Goal: Task Accomplishment & Management: Manage account settings

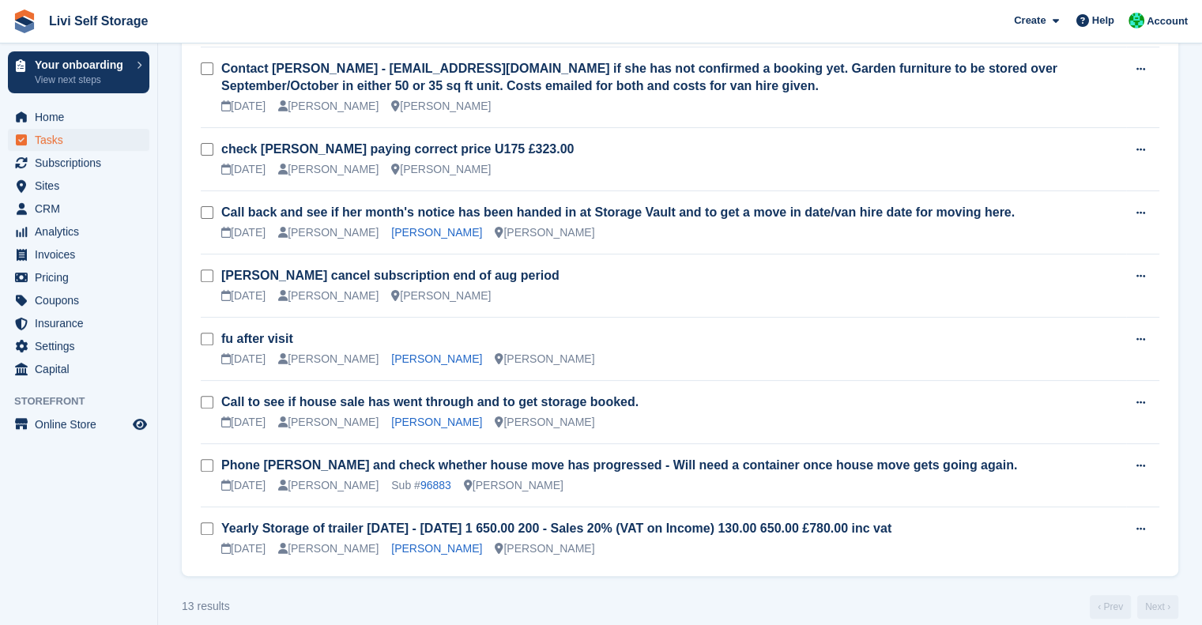
scroll to position [508, 0]
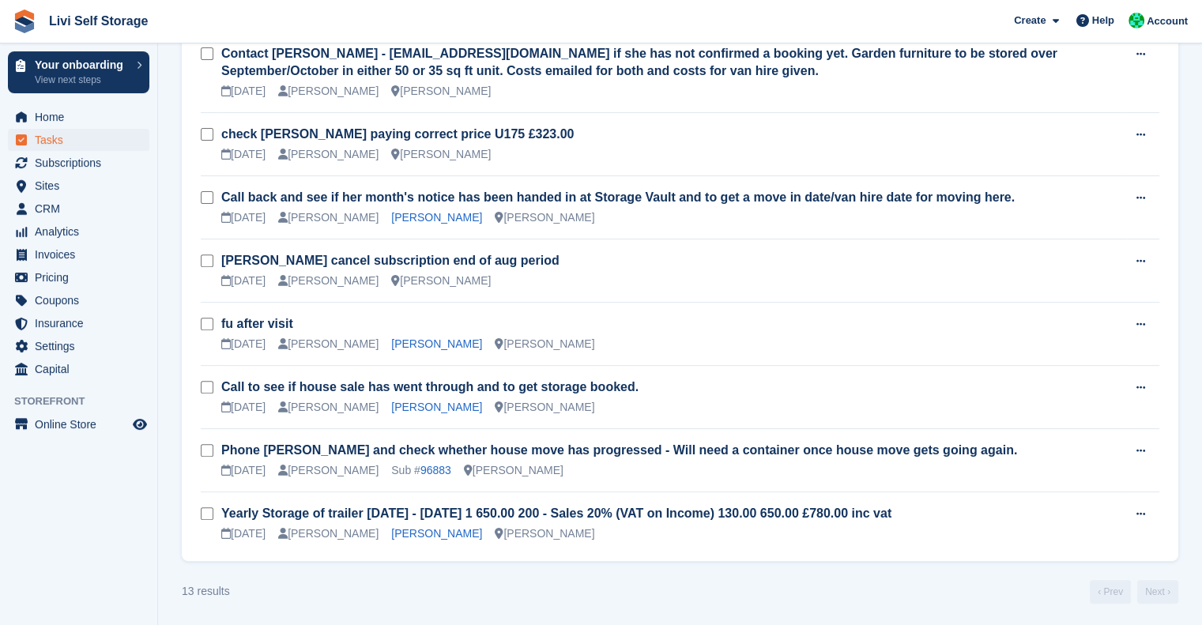
click at [784, 324] on h3 "fu after visit" at bounding box center [673, 323] width 905 height 17
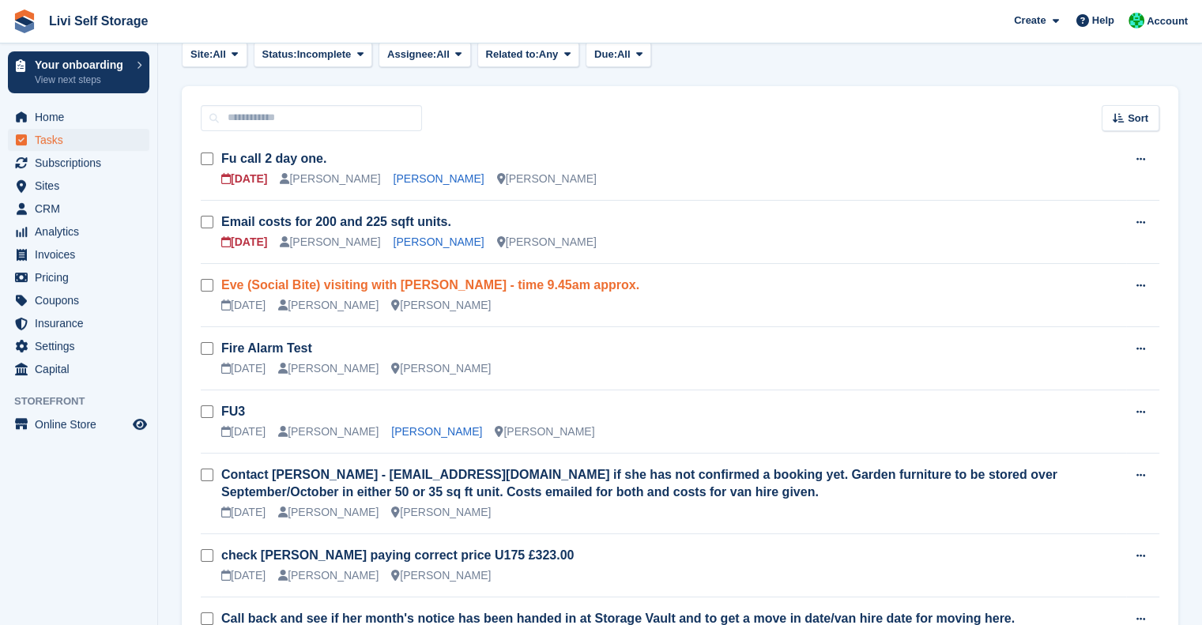
scroll to position [101, 0]
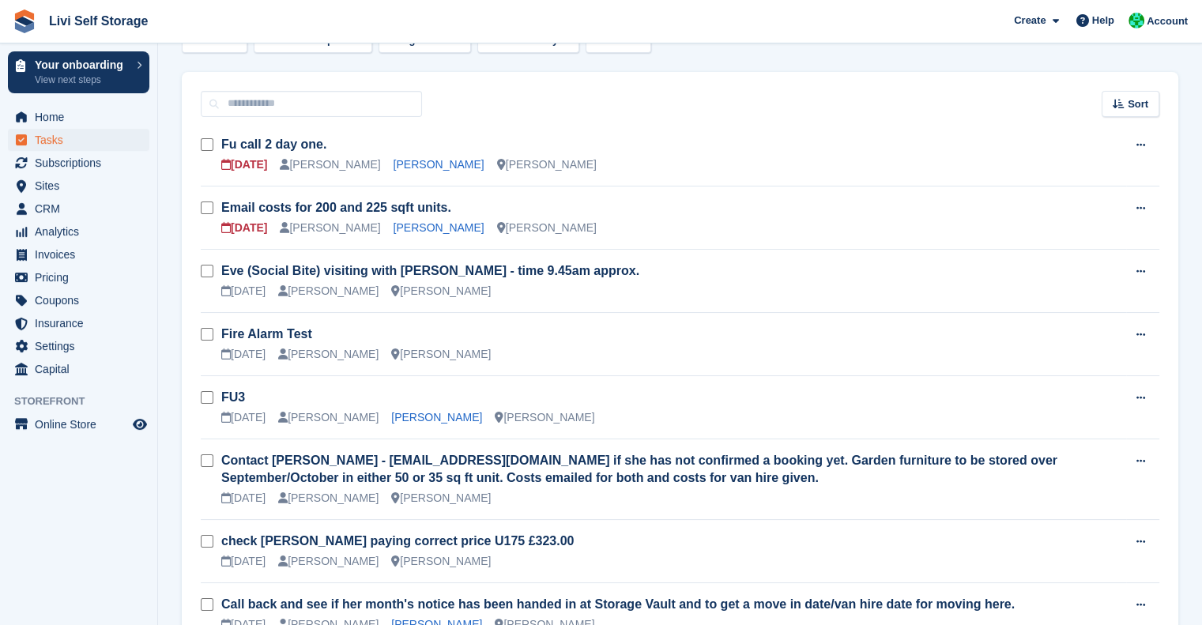
drag, startPoint x: 421, startPoint y: 369, endPoint x: 468, endPoint y: 445, distance: 89.5
click at [468, 445] on tbody "Fu call 2 day one. 12 Aug Alex Handyside MR RICHARD WHATCOTT Livingston Edit ta…" at bounding box center [680, 542] width 959 height 839
click at [877, 496] on div "18 Aug Joe Robertson Livingston" at bounding box center [673, 498] width 905 height 17
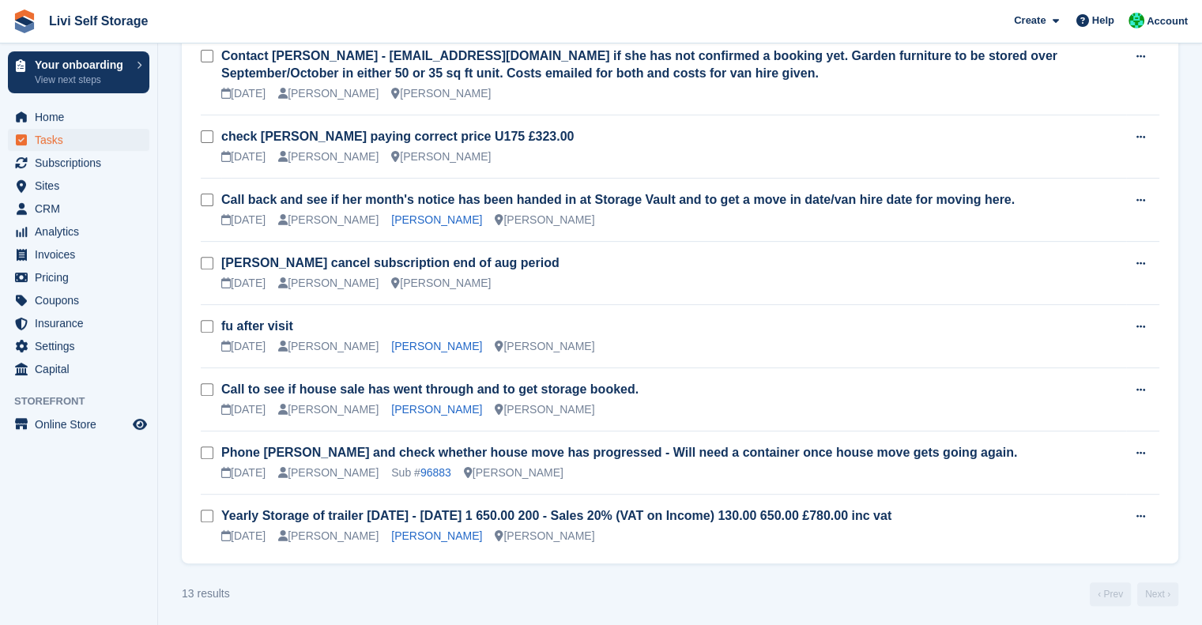
scroll to position [508, 0]
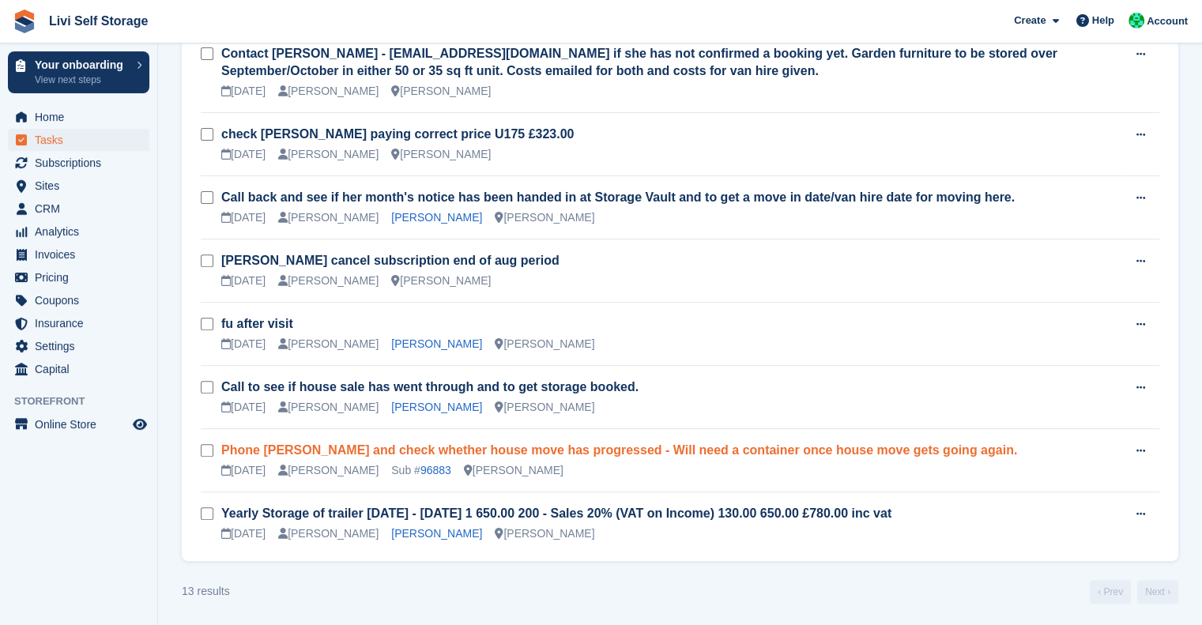
click at [639, 451] on link "Phone Ross and check whether house move has progressed - Will need a container …" at bounding box center [619, 449] width 796 height 13
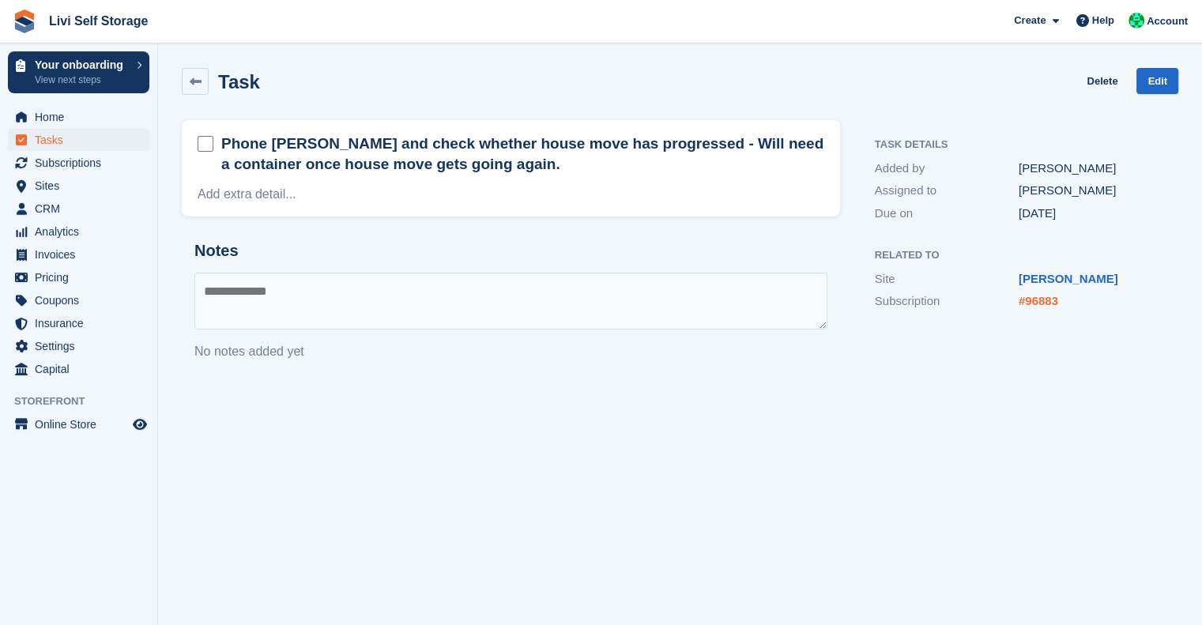
click at [1043, 304] on link "#96883" at bounding box center [1039, 300] width 40 height 13
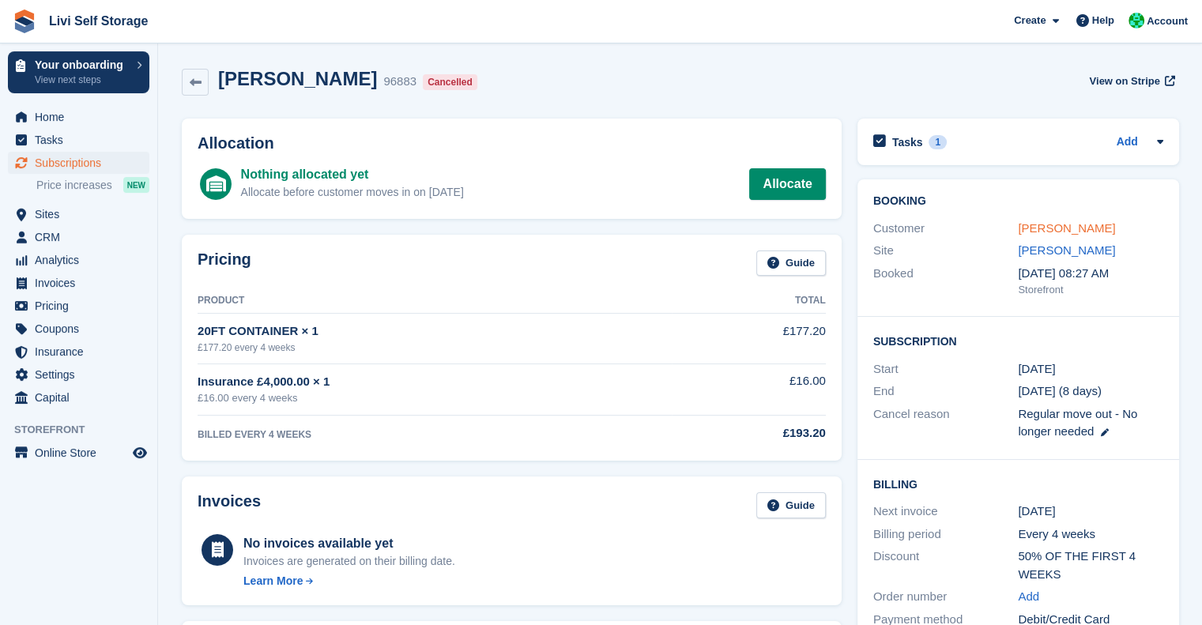
click at [1042, 234] on link "Ross McCormack" at bounding box center [1066, 227] width 97 height 13
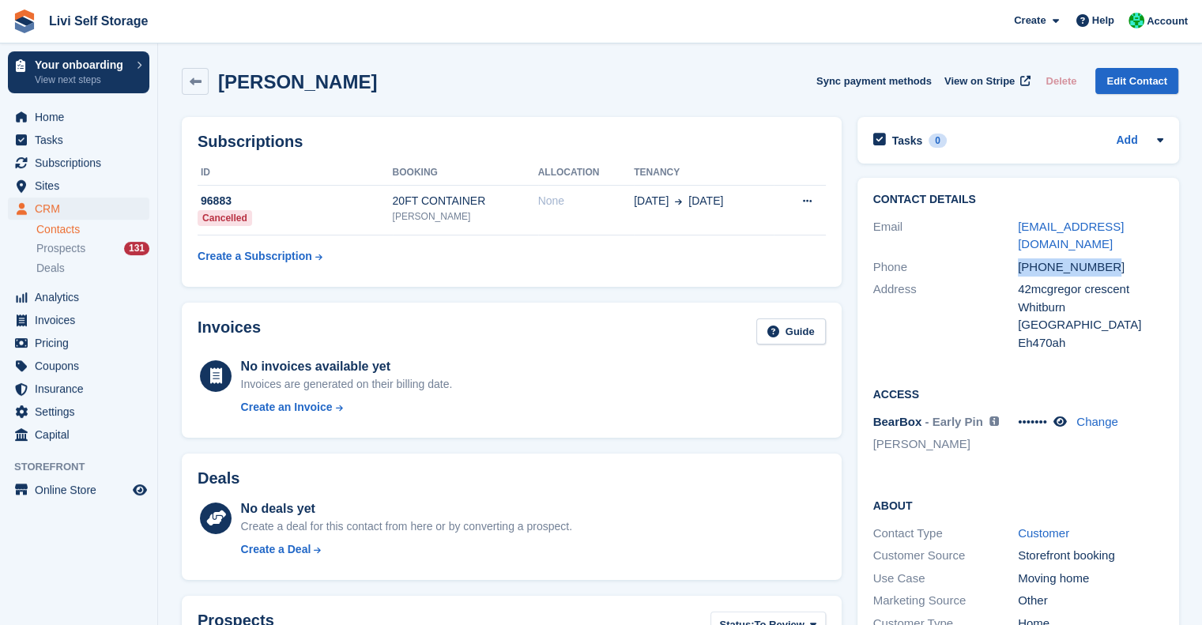
drag, startPoint x: 1102, startPoint y: 266, endPoint x: 1015, endPoint y: 268, distance: 87.0
click at [1015, 268] on div "Phone +447780432178" at bounding box center [1018, 267] width 290 height 23
copy div "+447780432178"
click at [44, 148] on span "Tasks" at bounding box center [82, 140] width 95 height 22
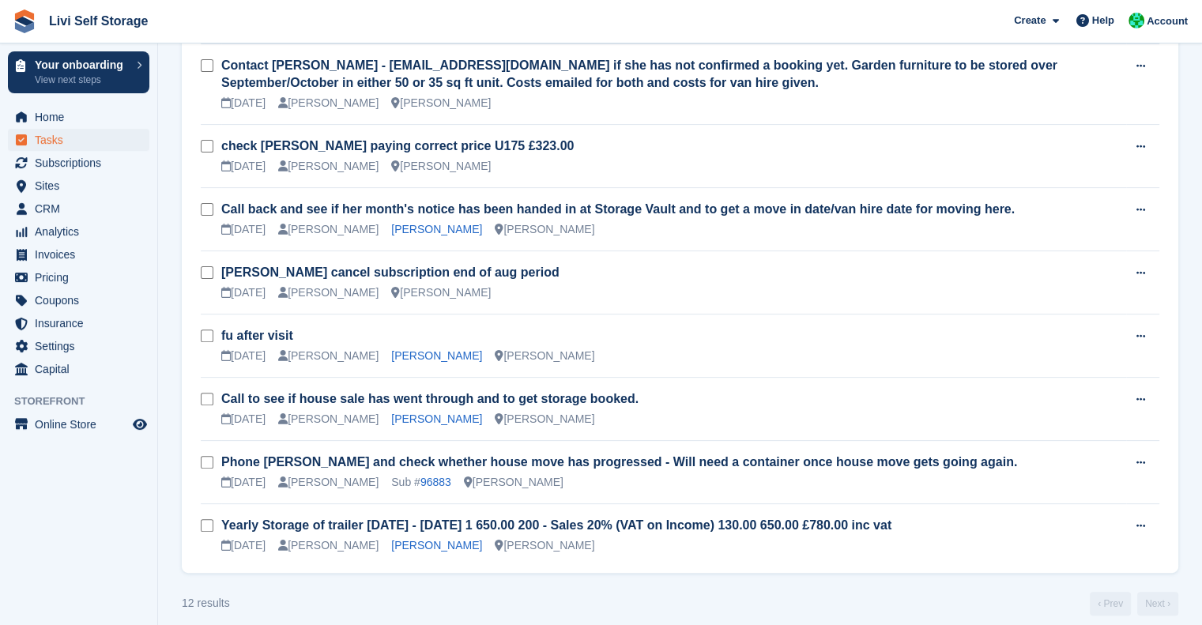
scroll to position [435, 0]
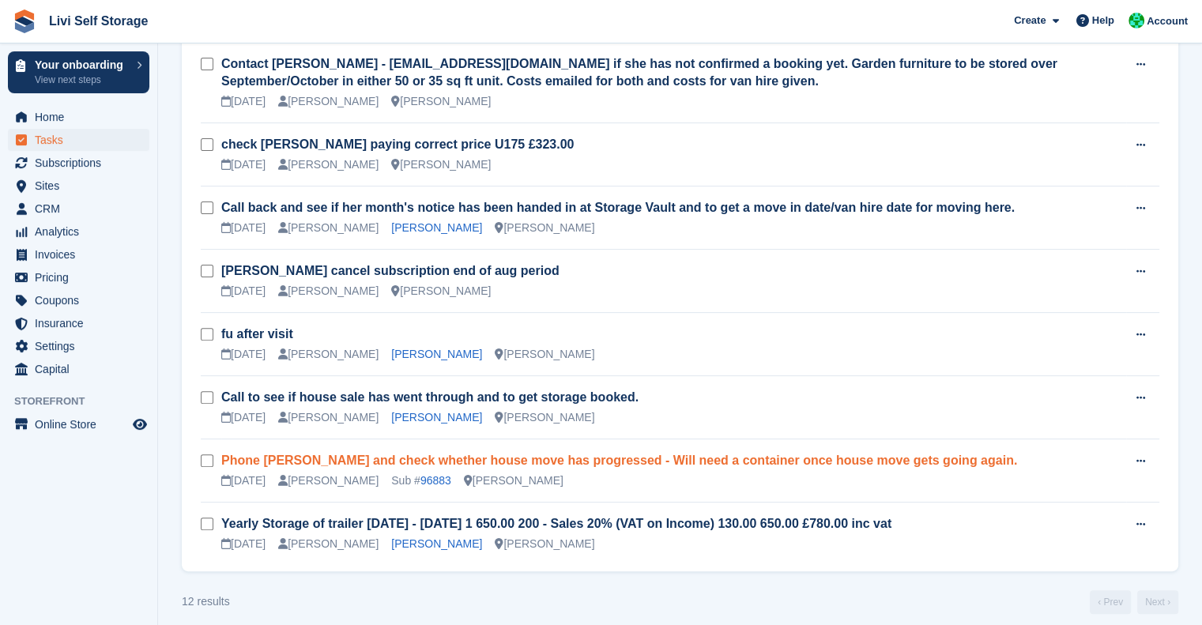
click at [557, 458] on link "Phone Ross and check whether house move has progressed - Will need a container …" at bounding box center [619, 460] width 796 height 13
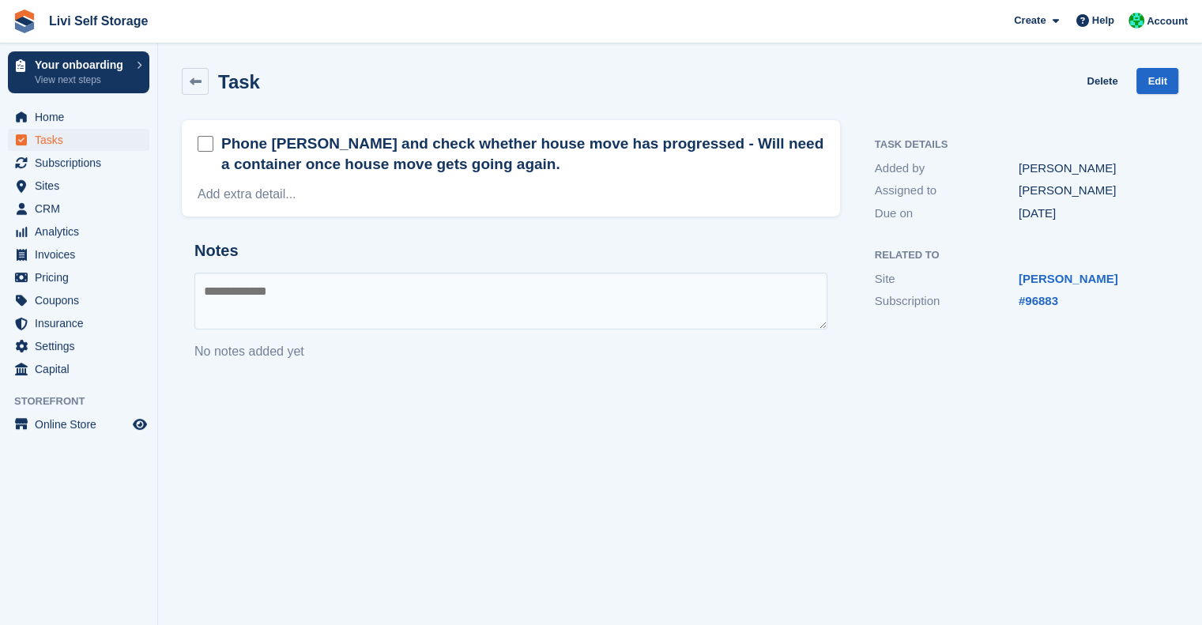
click at [390, 175] on div "Phone Ross and check whether house move has progressed - Will need a container …" at bounding box center [522, 155] width 603 height 45
click at [284, 187] on link "Add extra detail..." at bounding box center [247, 193] width 99 height 13
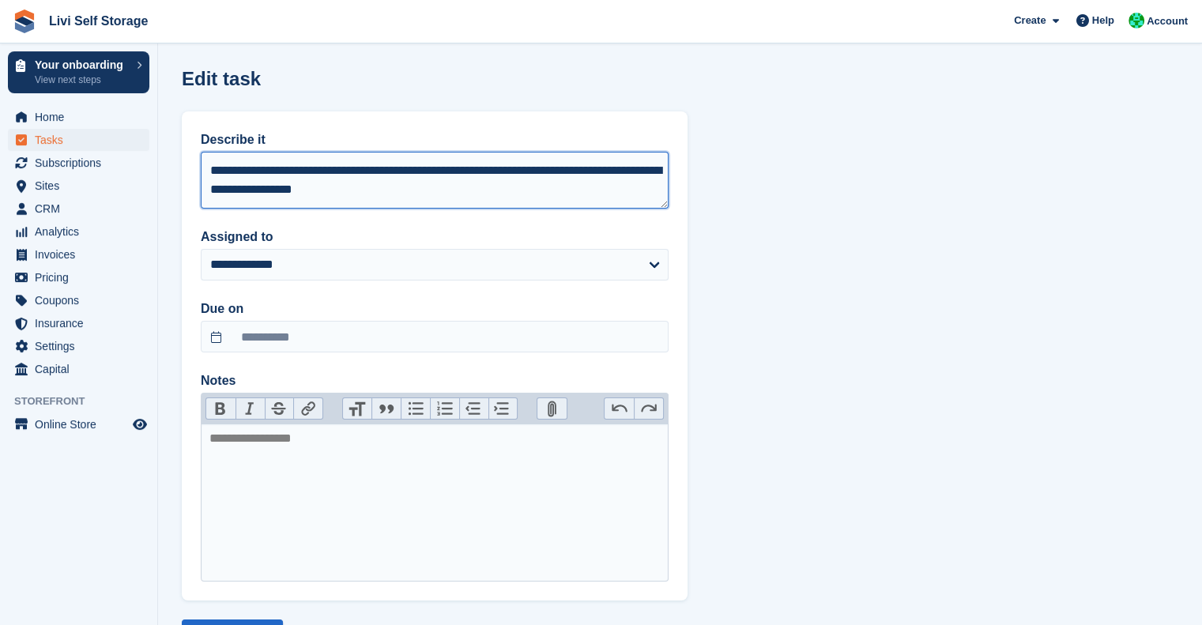
click at [480, 184] on textarea "**********" at bounding box center [435, 180] width 468 height 57
paste textarea "**********"
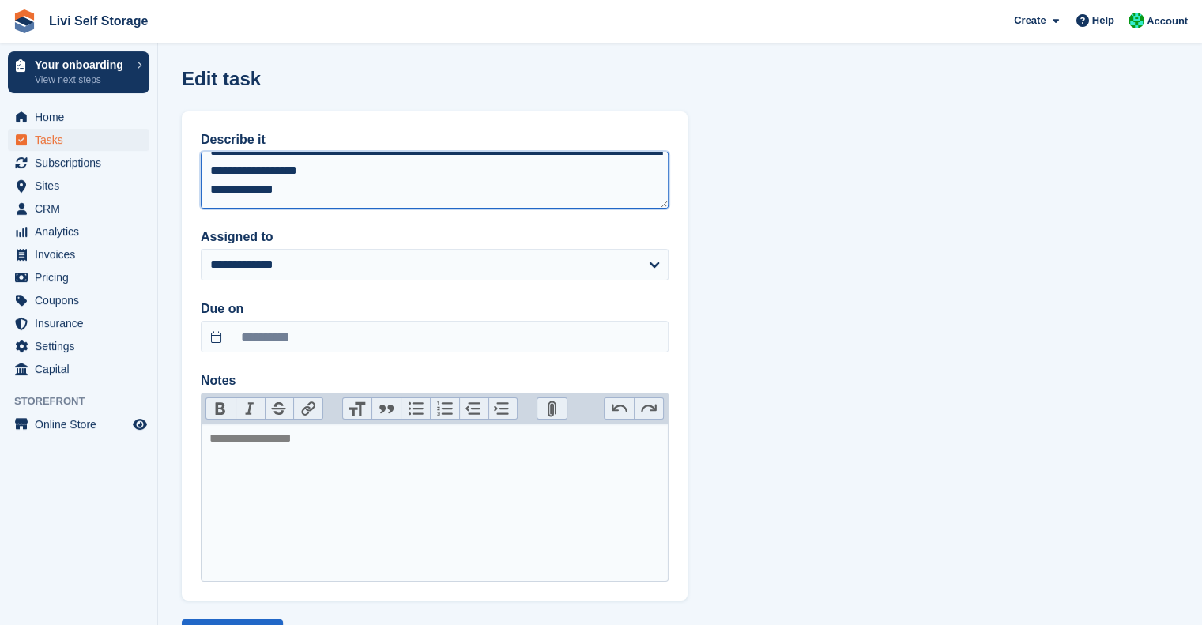
scroll to position [68, 0]
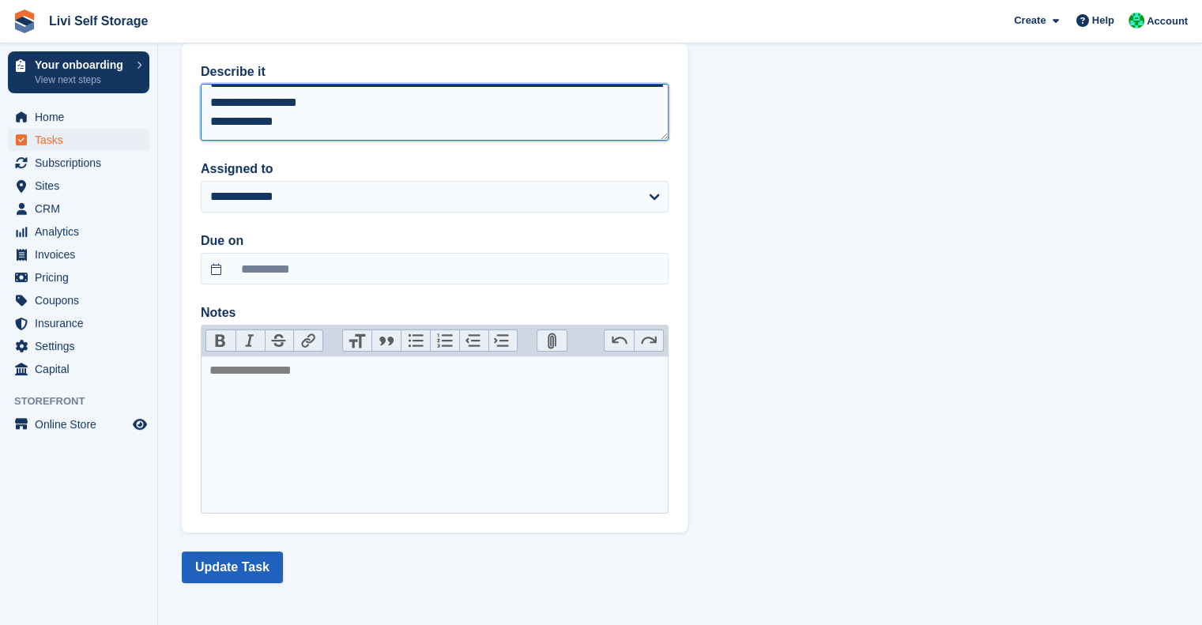
type textarea "**********"
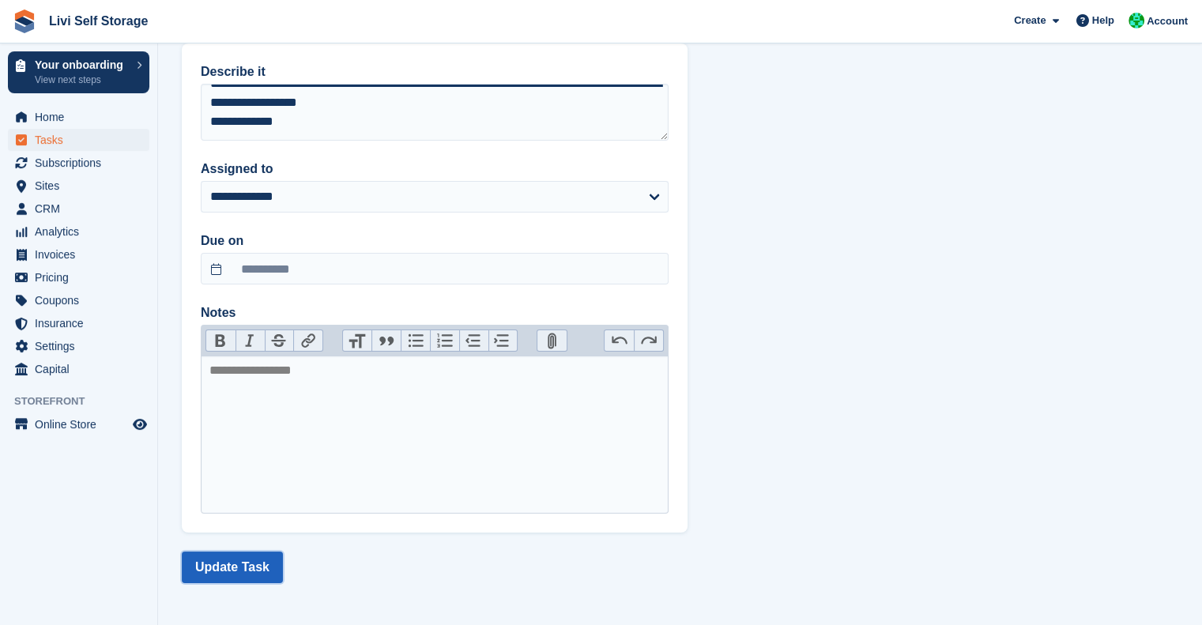
click at [266, 553] on button "Update Task" at bounding box center [232, 568] width 101 height 32
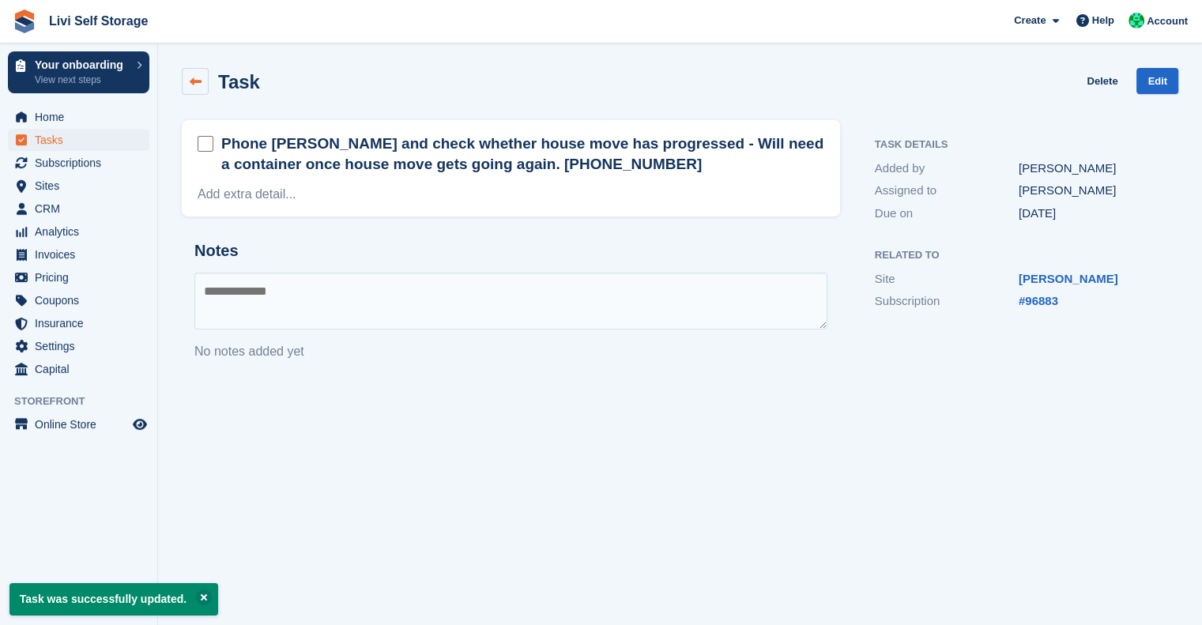
click at [187, 91] on link at bounding box center [195, 81] width 27 height 27
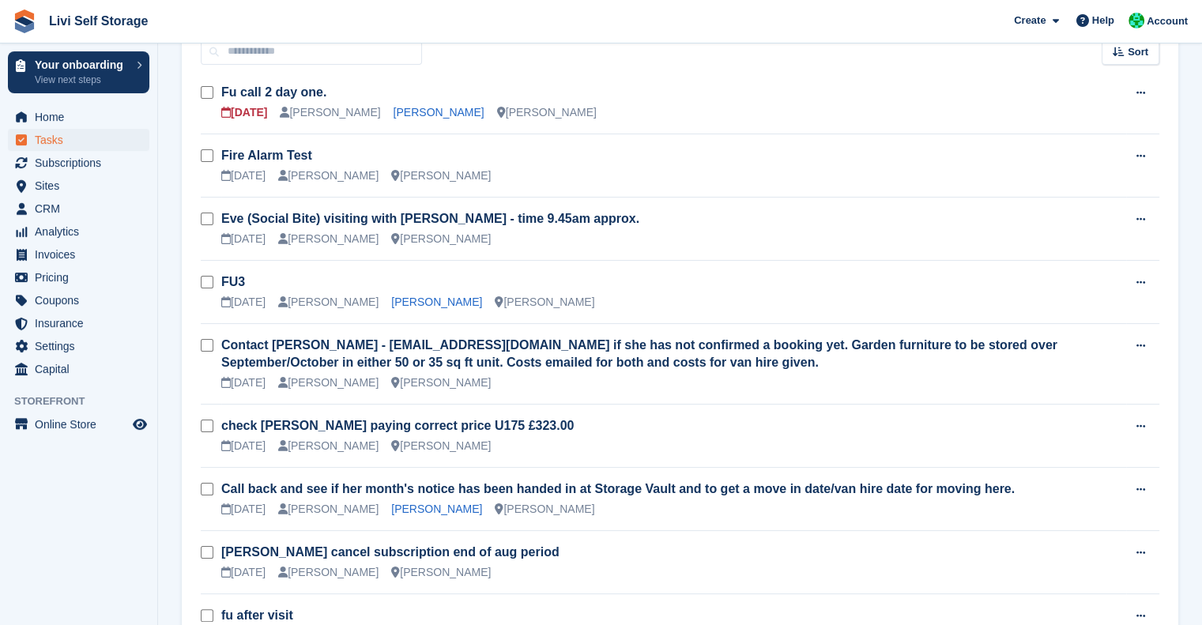
scroll to position [157, 0]
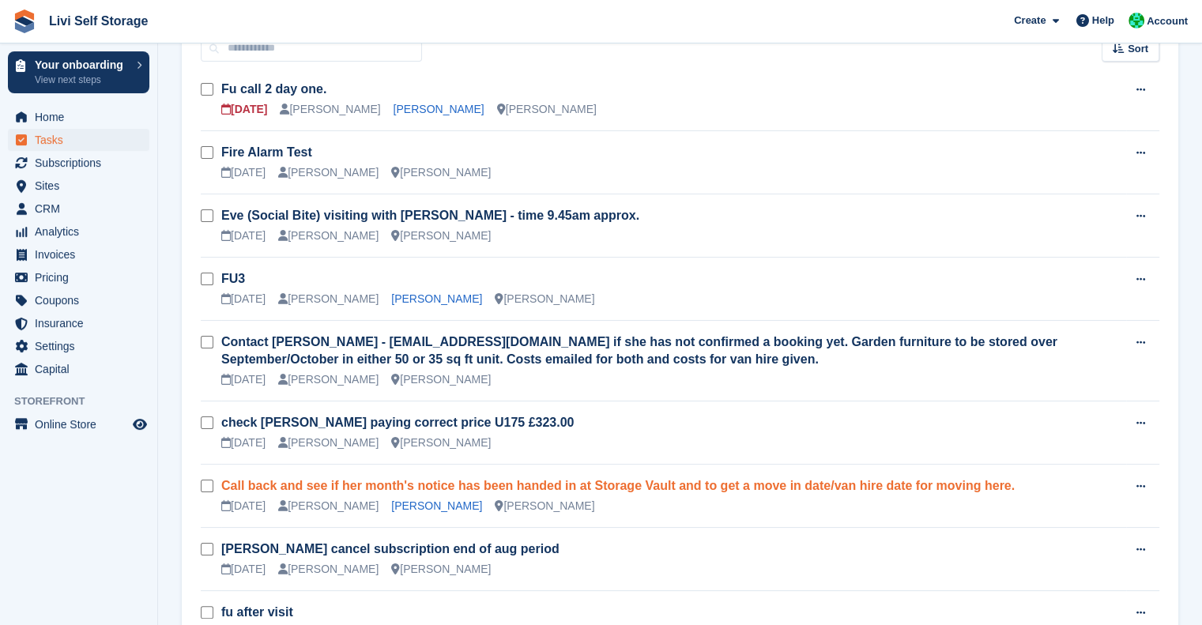
click at [655, 482] on link "Call back and see if her month's notice has been handed in at Storage Vault and…" at bounding box center [618, 485] width 794 height 13
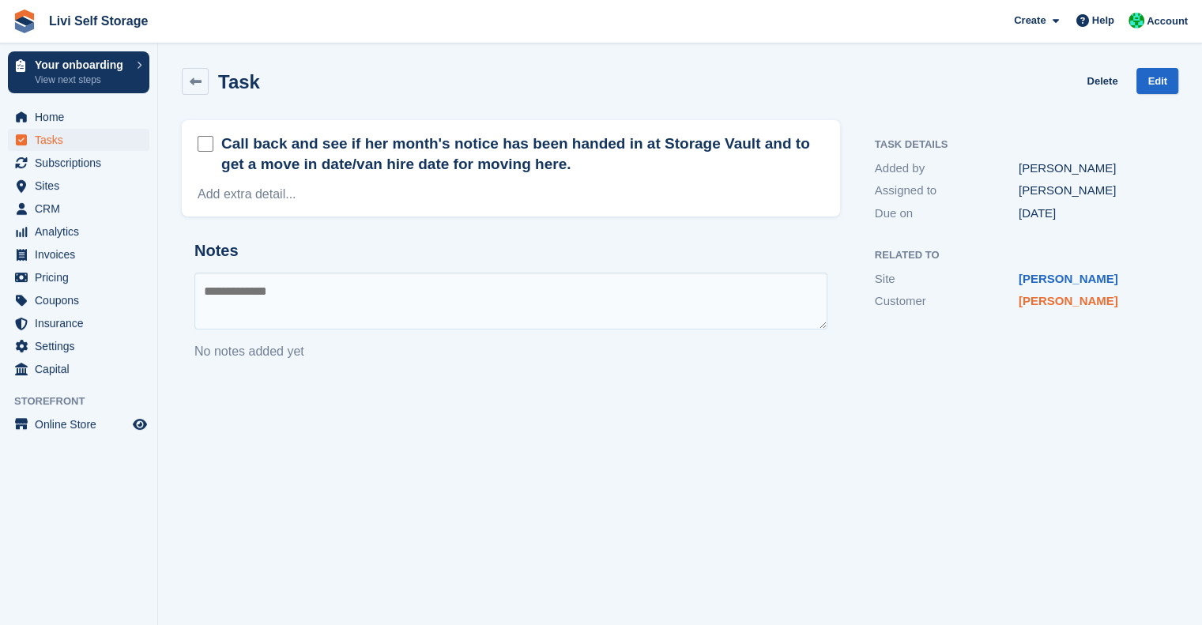
click at [1043, 294] on link "Jacqueline" at bounding box center [1069, 300] width 100 height 13
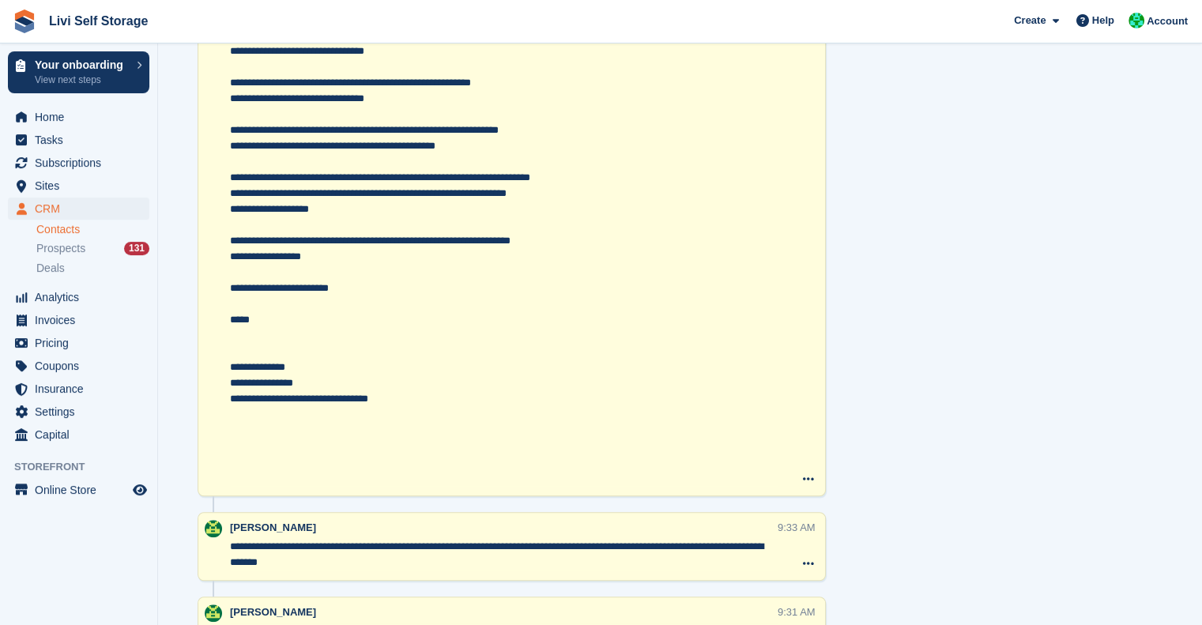
scroll to position [1058, 0]
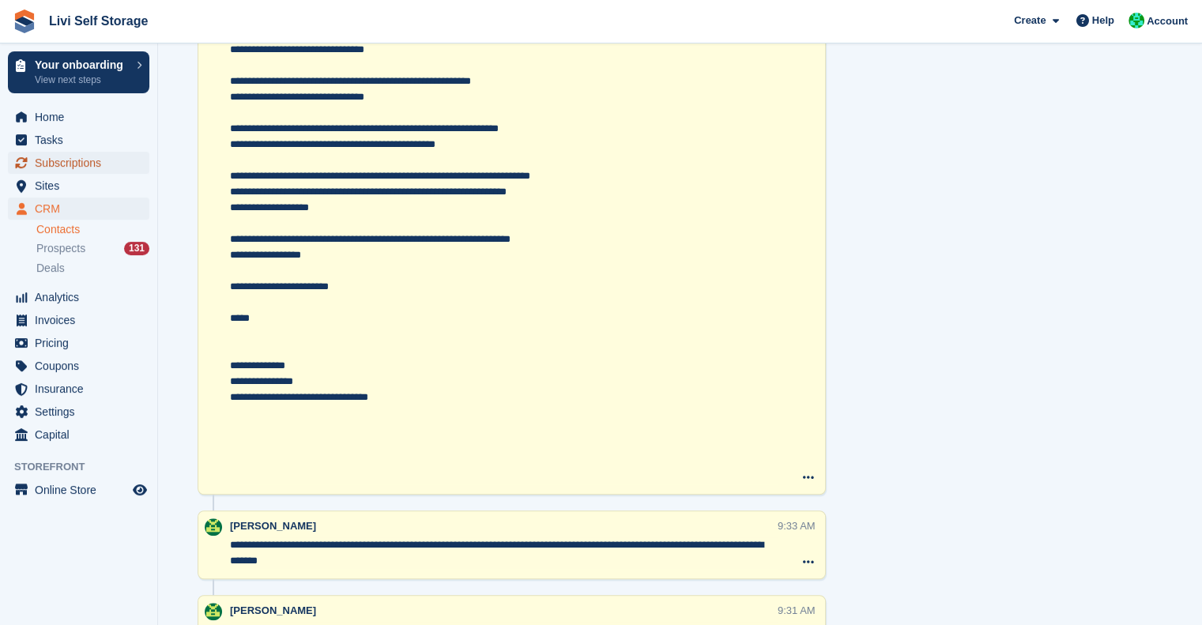
click at [92, 160] on span "Subscriptions" at bounding box center [82, 163] width 95 height 22
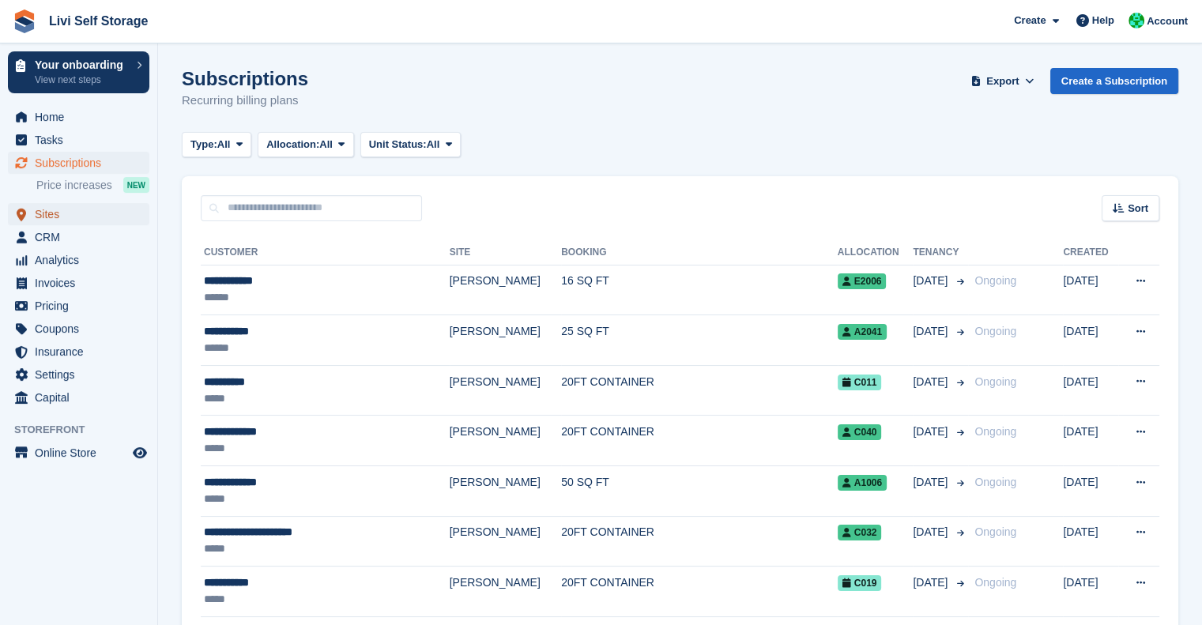
click at [41, 208] on span "Sites" at bounding box center [82, 214] width 95 height 22
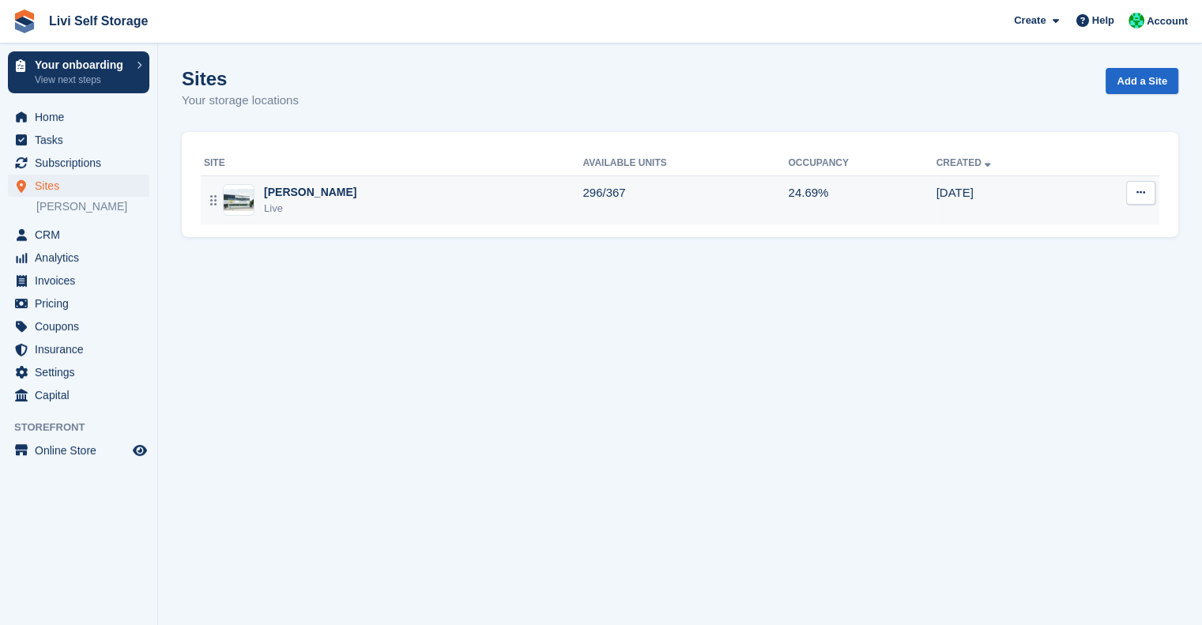
click at [281, 198] on div "[PERSON_NAME]" at bounding box center [310, 192] width 92 height 17
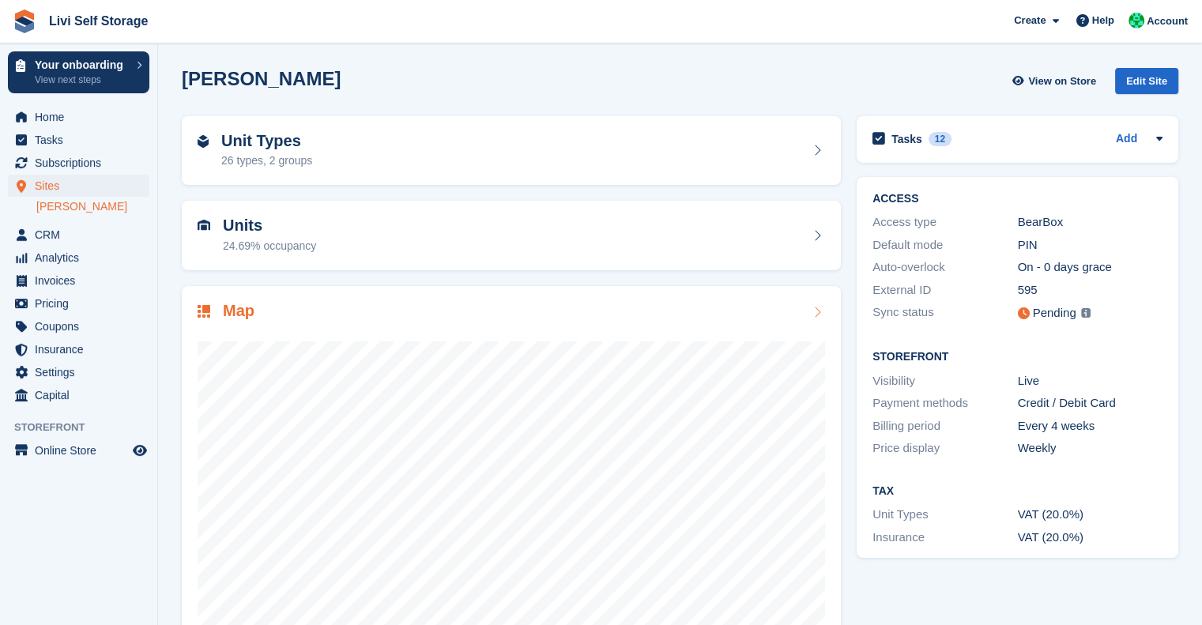
scroll to position [48, 0]
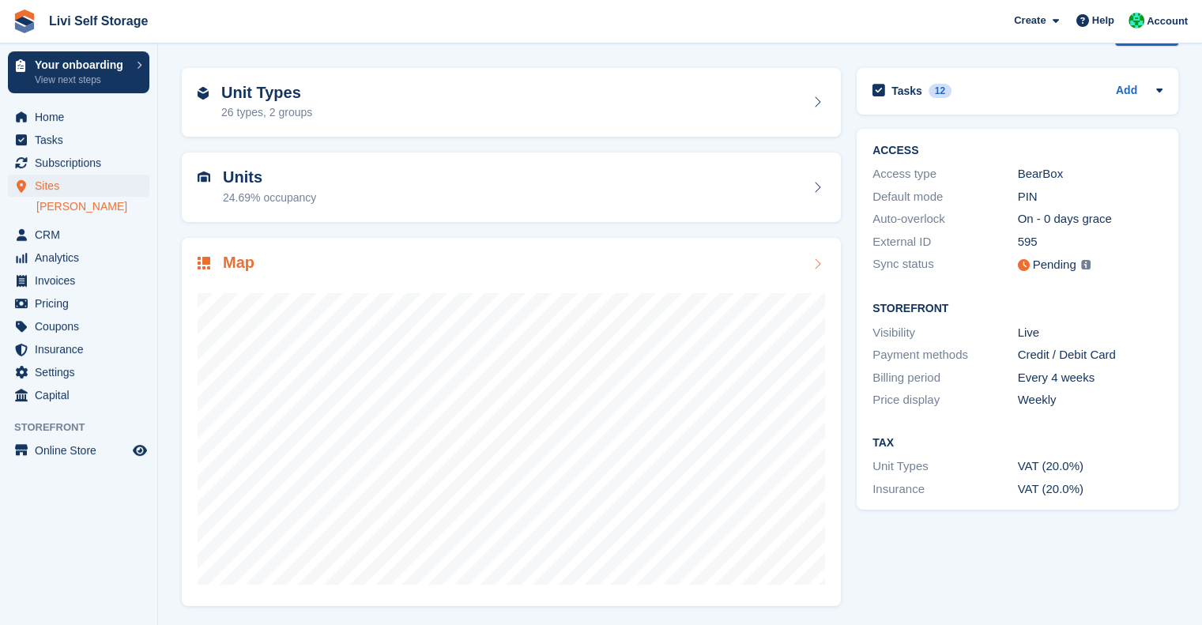
click at [228, 266] on h2 "Map" at bounding box center [239, 263] width 32 height 18
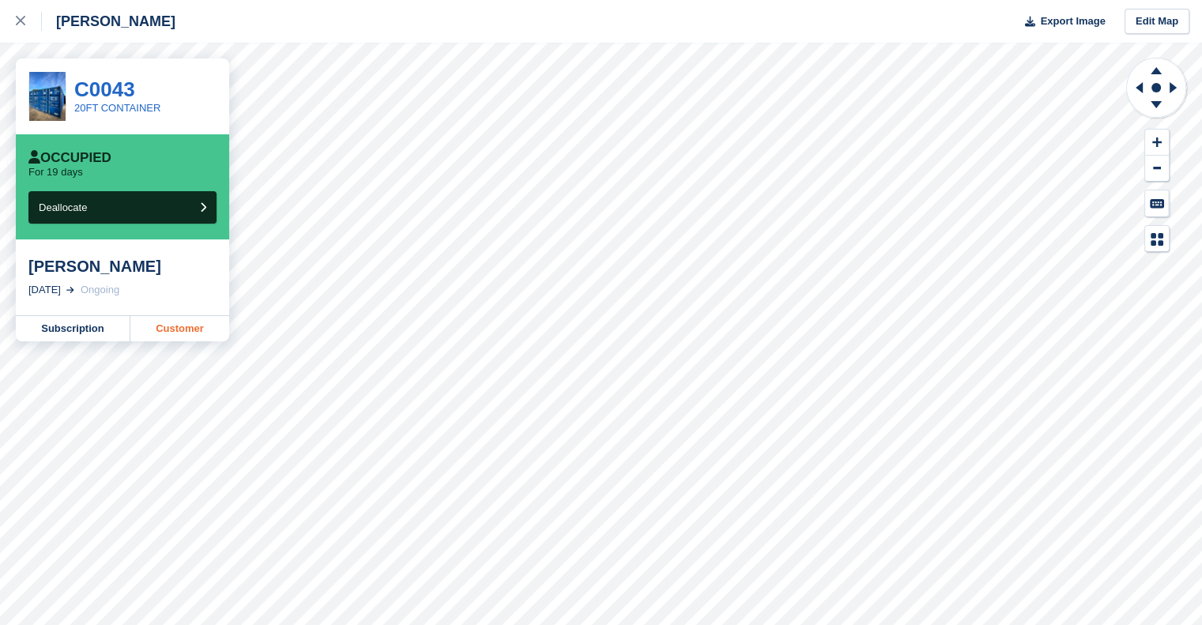
click at [172, 326] on link "Customer" at bounding box center [179, 328] width 99 height 25
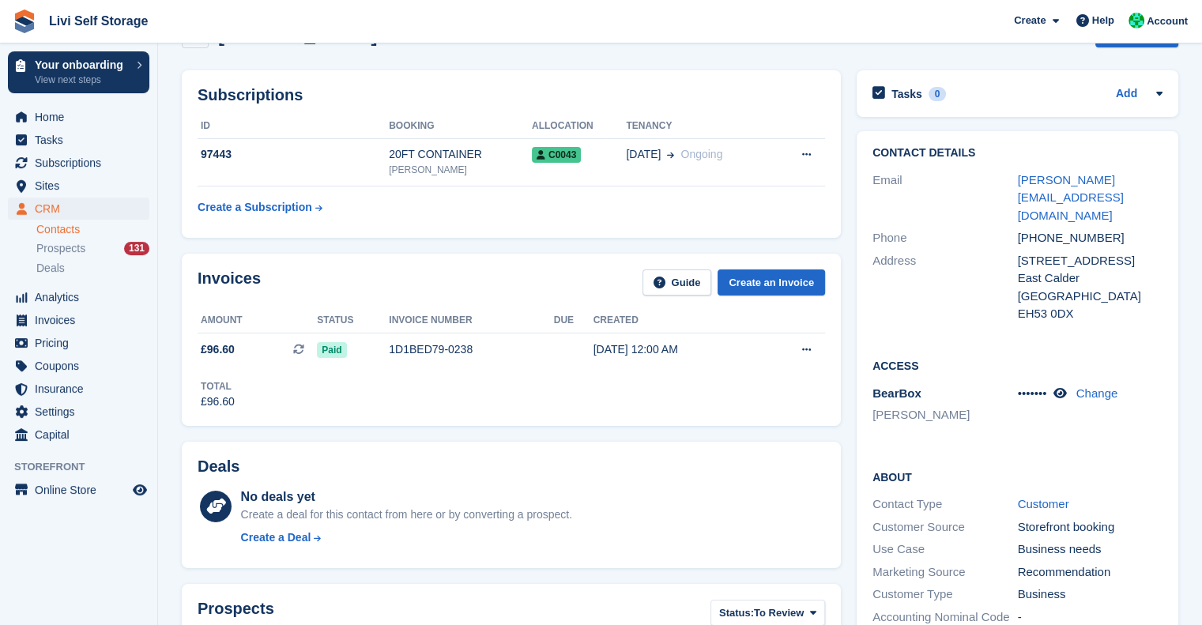
scroll to position [50, 0]
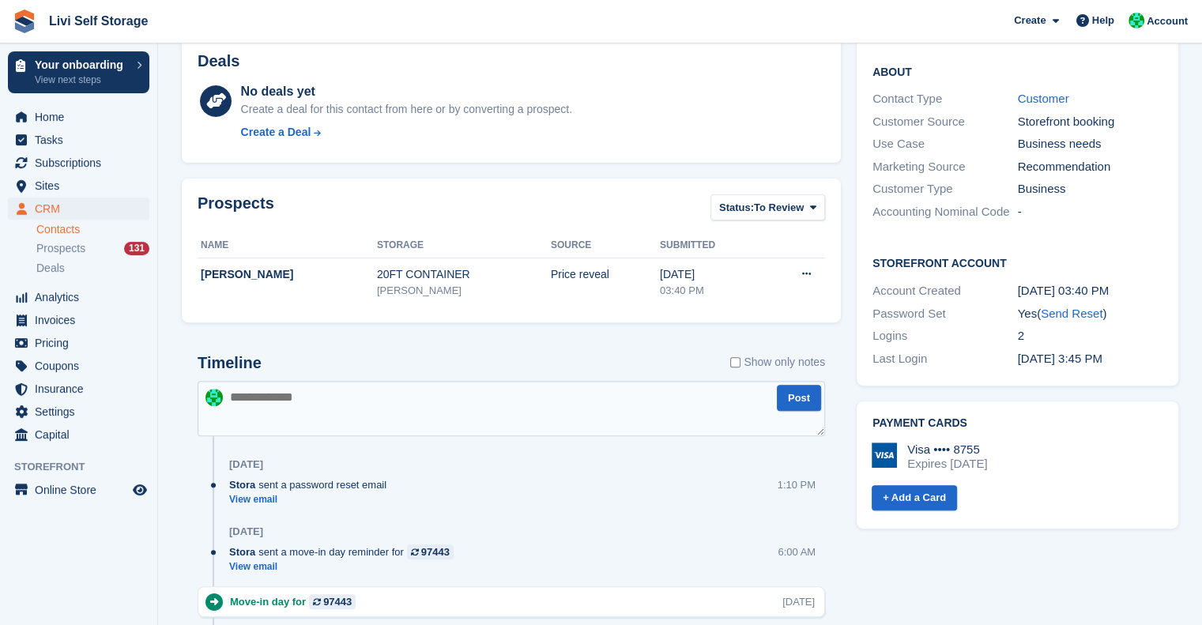
click at [1001, 200] on div "About Contact Type Customer Customer Source Storefront booking Use Case Busines…" at bounding box center [1018, 143] width 322 height 192
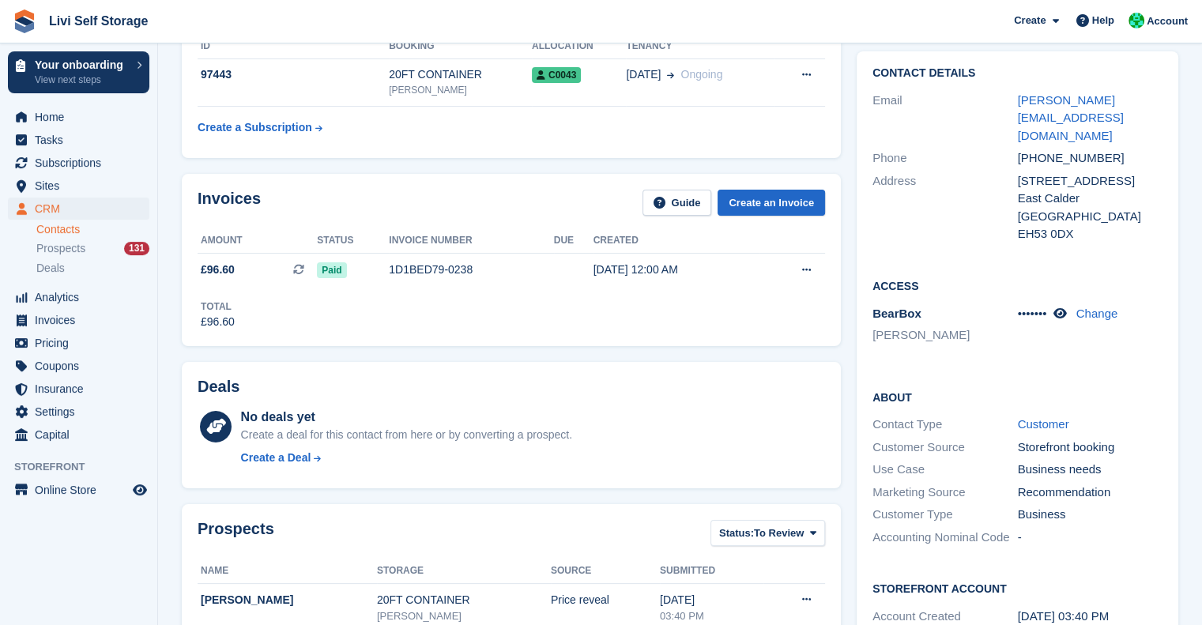
scroll to position [0, 0]
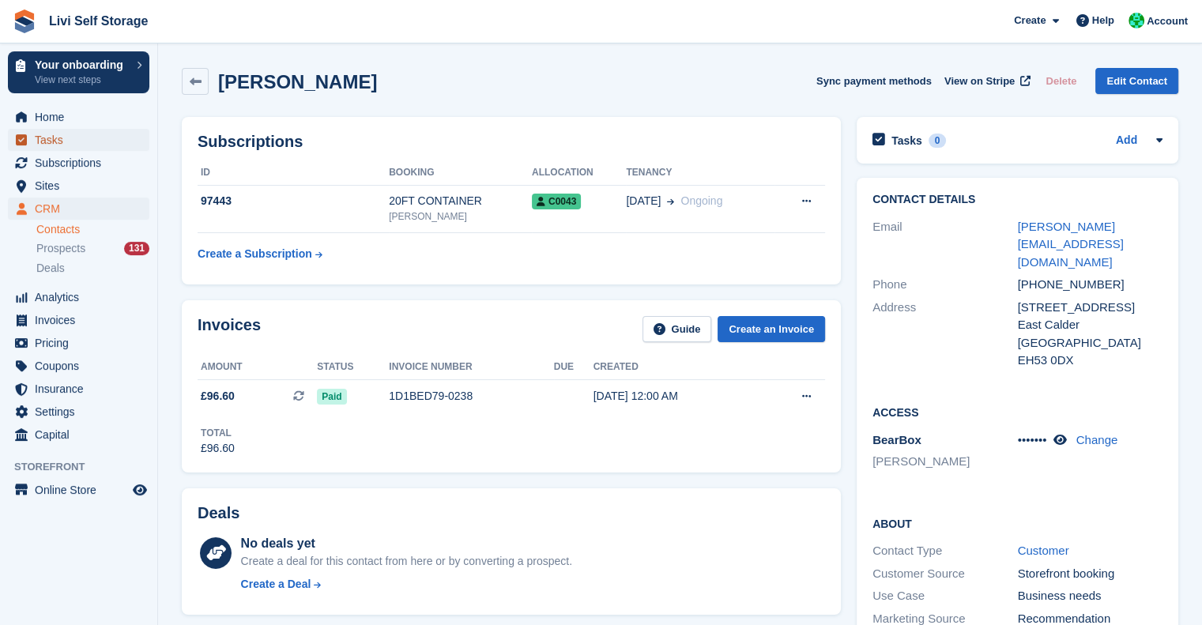
click at [75, 134] on span "Tasks" at bounding box center [82, 140] width 95 height 22
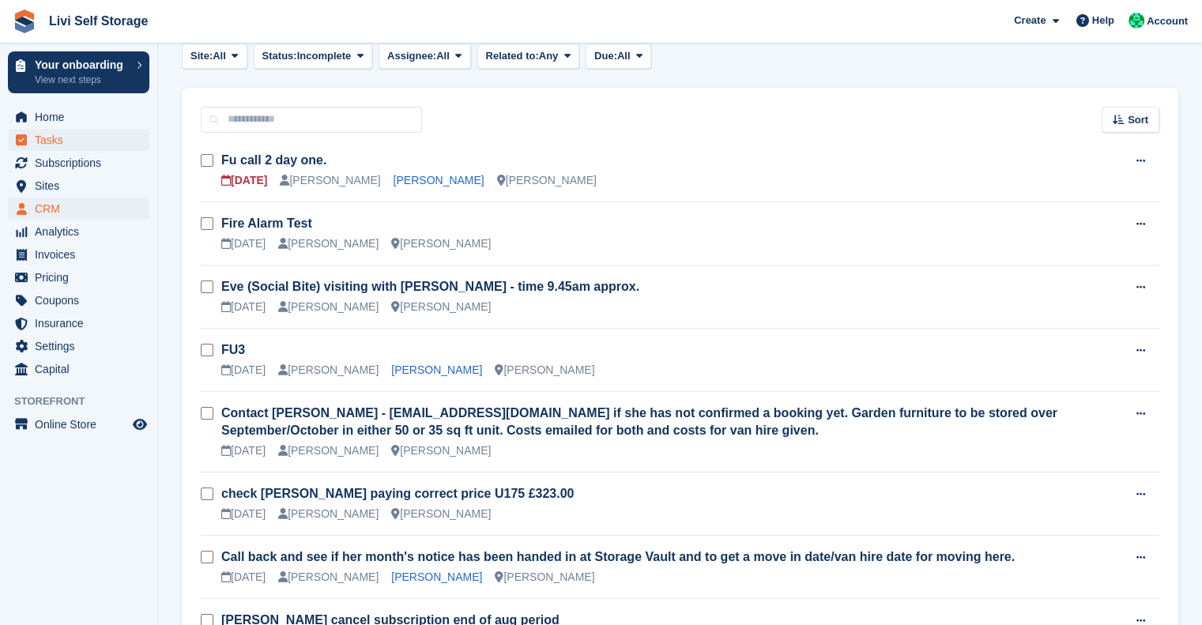
scroll to position [75, 0]
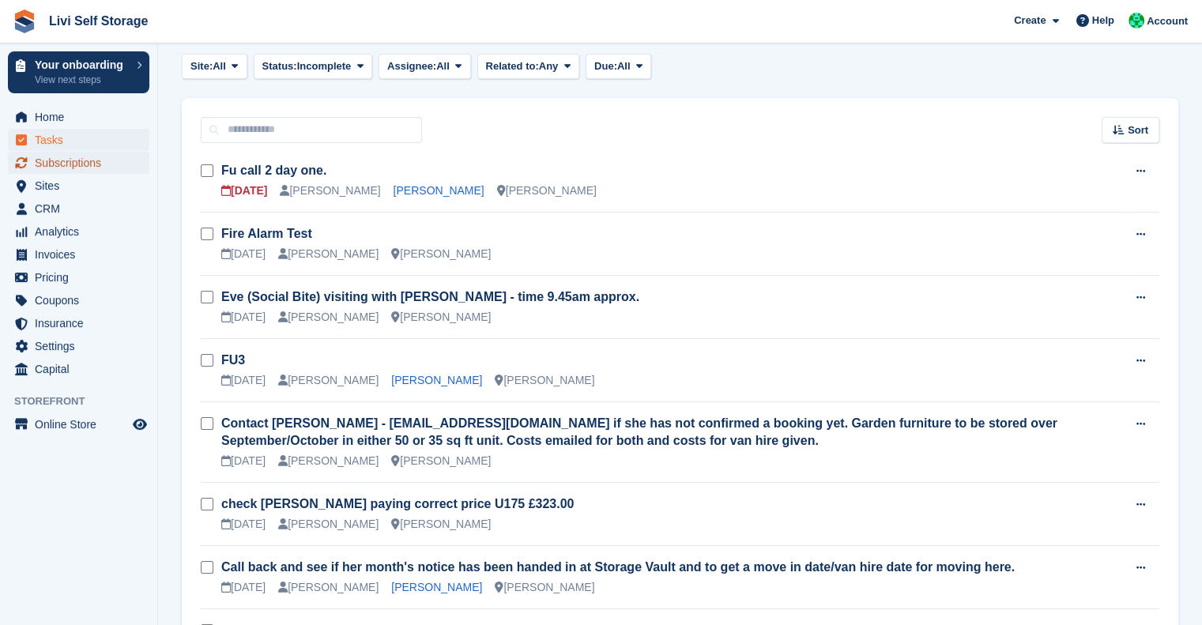
click at [57, 159] on span "Subscriptions" at bounding box center [82, 163] width 95 height 22
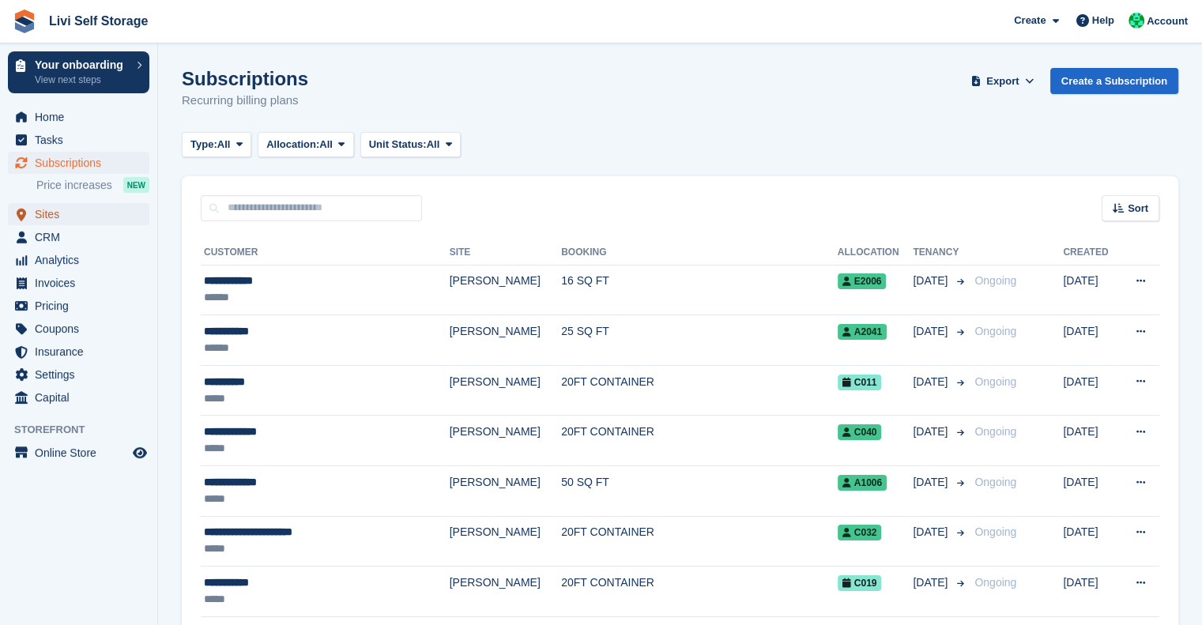
click at [59, 210] on span "Sites" at bounding box center [82, 214] width 95 height 22
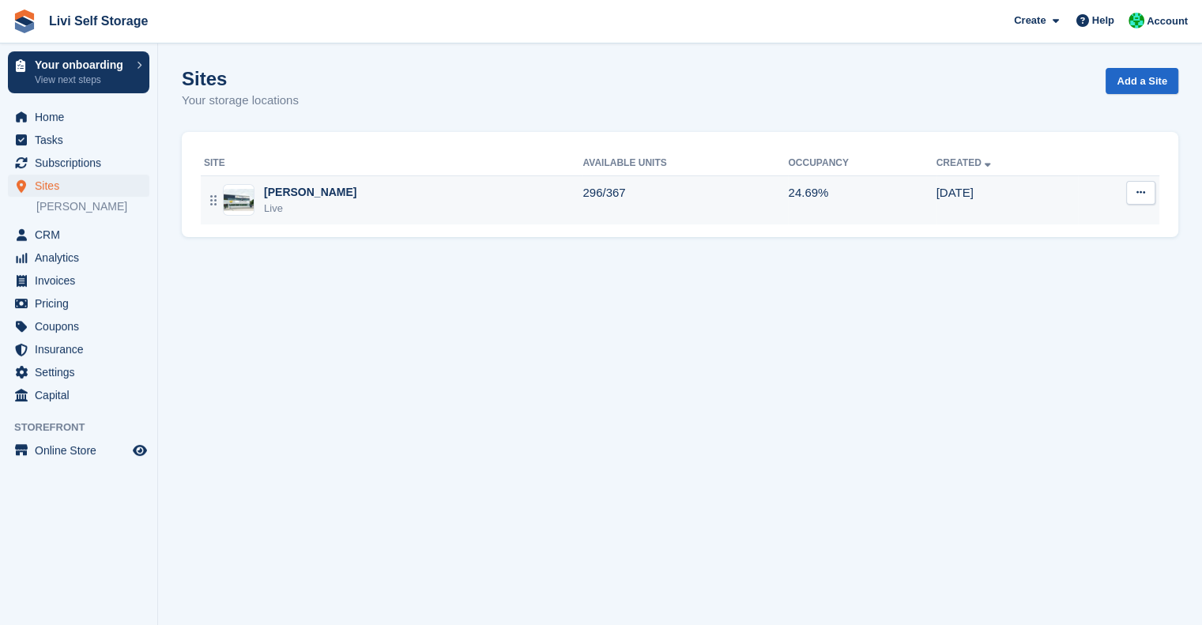
click at [292, 198] on div "[PERSON_NAME]" at bounding box center [310, 192] width 92 height 17
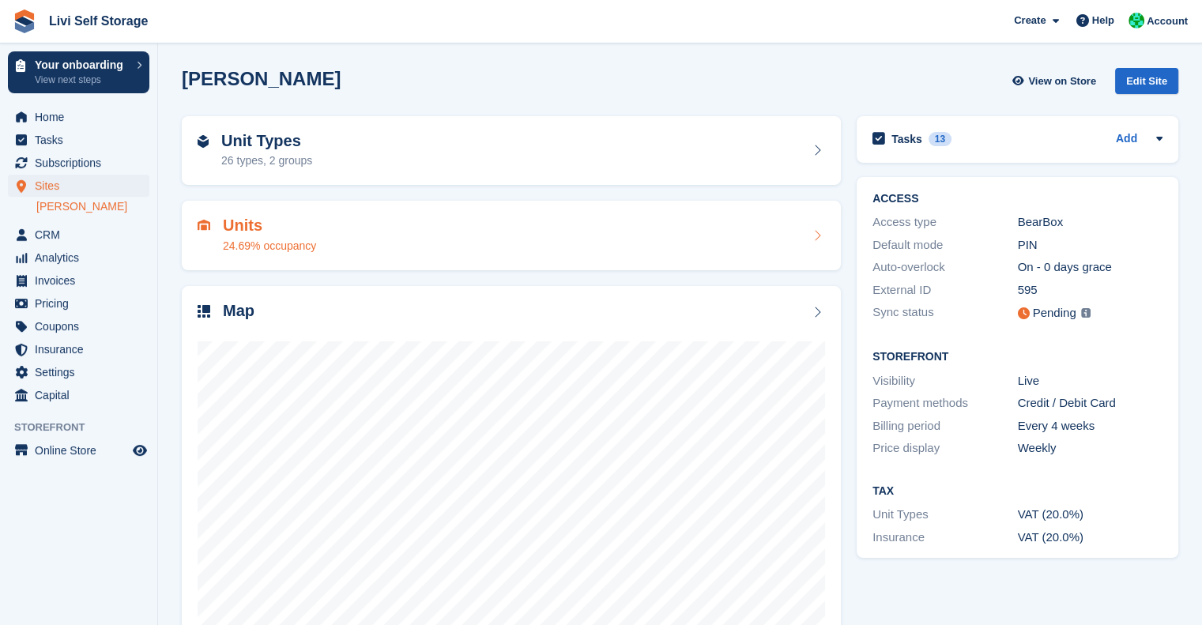
click at [275, 241] on div "24.69% occupancy" at bounding box center [269, 246] width 93 height 17
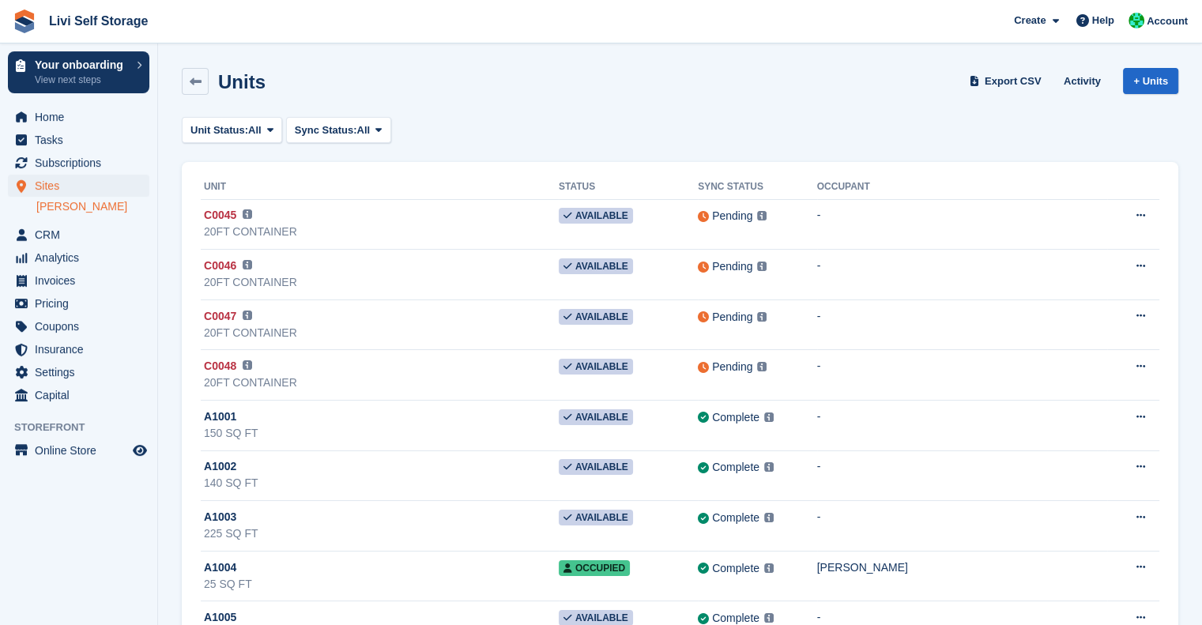
click at [216, 183] on th "Unit" at bounding box center [380, 187] width 358 height 25
click at [202, 90] on link at bounding box center [195, 81] width 27 height 27
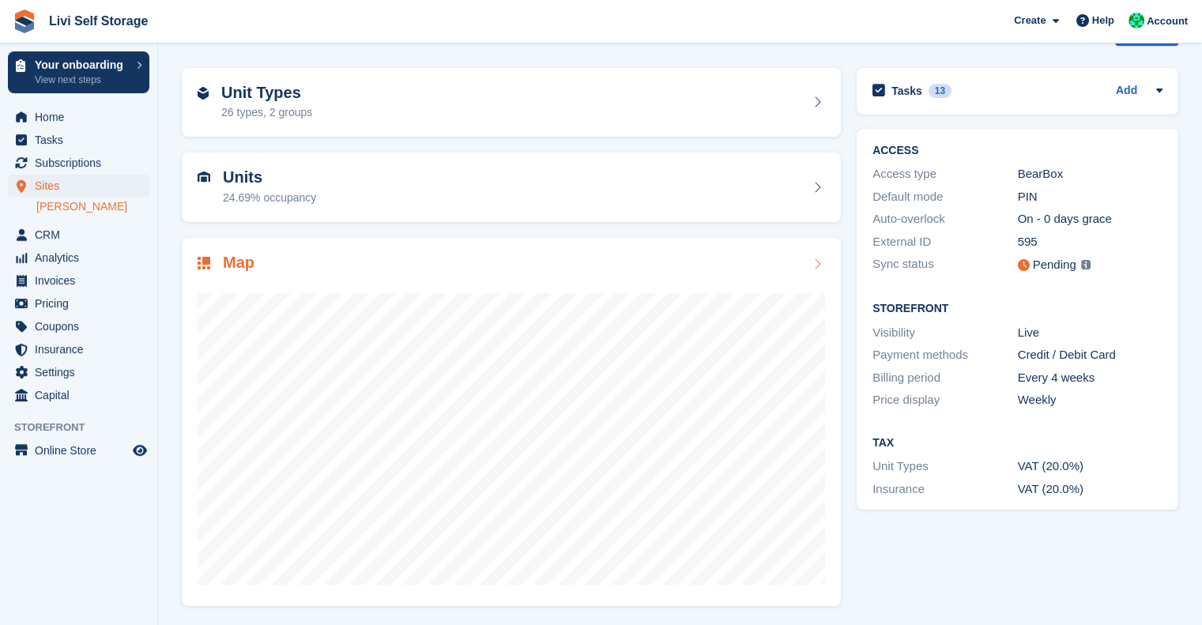
scroll to position [48, 0]
